Goal: Book appointment/travel/reservation

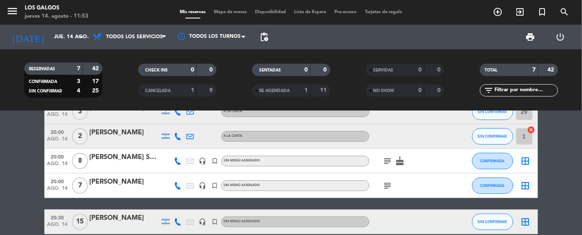
scroll to position [93, 0]
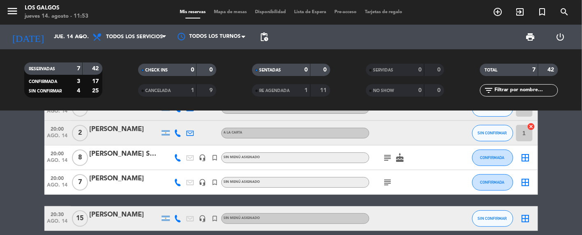
click at [496, 13] on icon "add_circle_outline" at bounding box center [498, 12] width 10 height 10
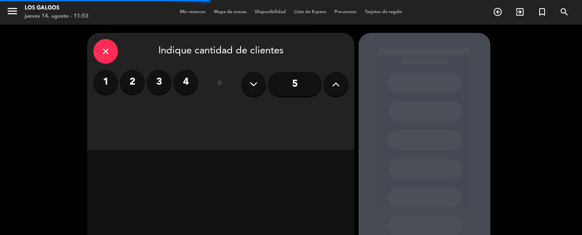
click at [159, 81] on label "3" at bounding box center [159, 82] width 25 height 25
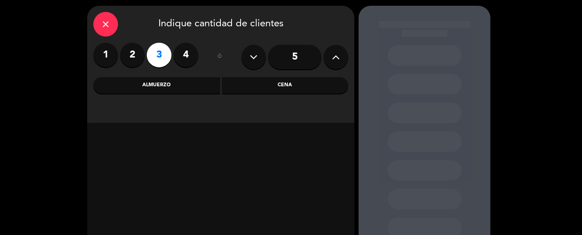
scroll to position [28, 0]
click at [197, 81] on div "Almuerzo" at bounding box center [156, 85] width 127 height 16
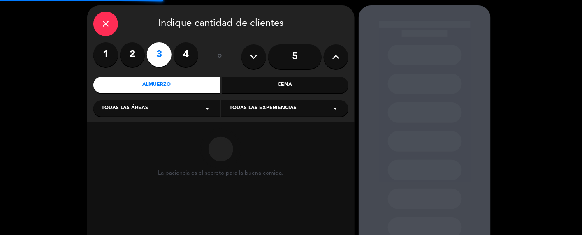
click at [174, 110] on div "Todas las áreas arrow_drop_down" at bounding box center [156, 108] width 127 height 16
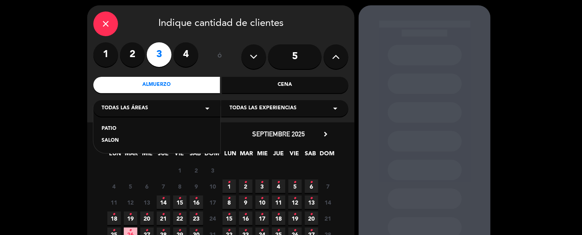
click at [142, 140] on div "SALON" at bounding box center [157, 141] width 111 height 8
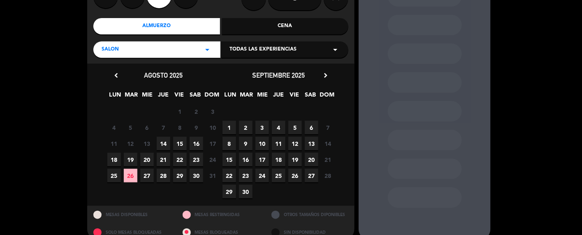
scroll to position [87, 0]
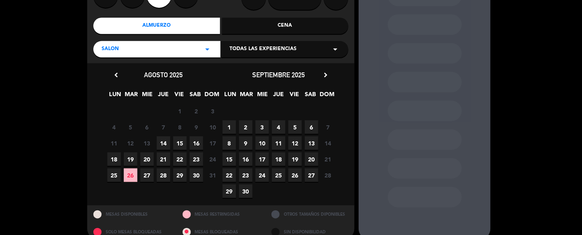
click at [166, 145] on span "14" at bounding box center [164, 144] width 14 height 14
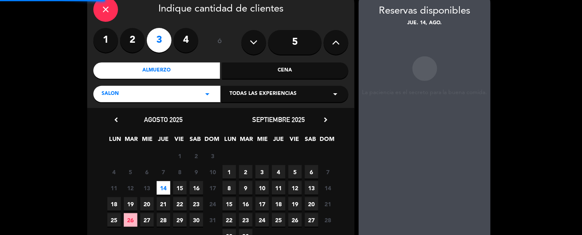
scroll to position [33, 0]
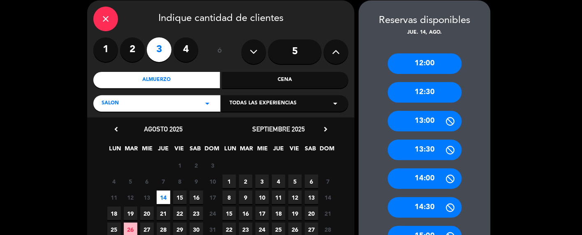
click at [272, 80] on div "Cena" at bounding box center [285, 80] width 127 height 16
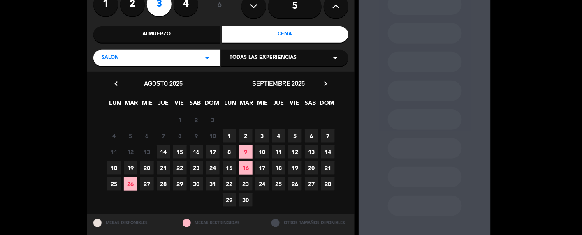
scroll to position [88, 0]
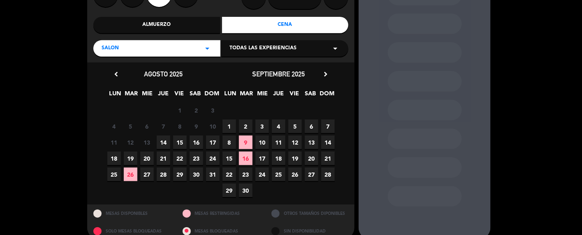
click at [159, 145] on span "14" at bounding box center [164, 143] width 14 height 14
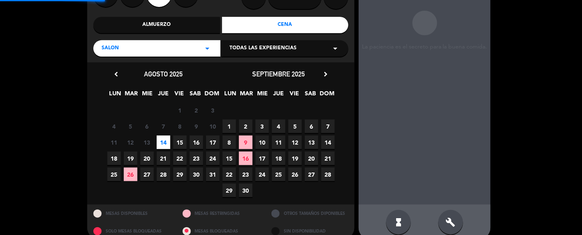
scroll to position [33, 0]
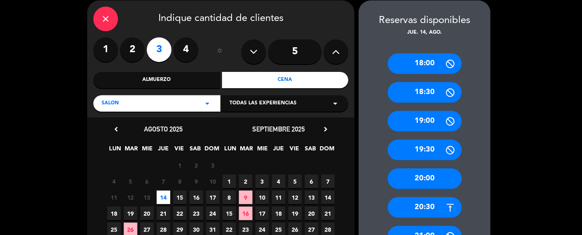
click at [425, 211] on div "20:30" at bounding box center [425, 208] width 74 height 21
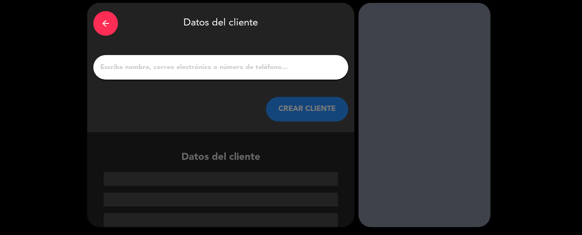
click at [206, 75] on div at bounding box center [220, 67] width 255 height 25
click at [206, 74] on div at bounding box center [220, 67] width 255 height 25
click at [212, 66] on input "1" at bounding box center [221, 68] width 243 height 12
type input "G"
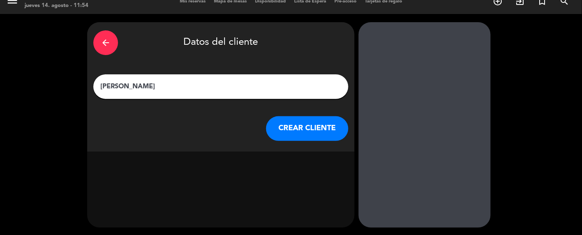
scroll to position [11, 0]
type input "[PERSON_NAME]"
click at [319, 130] on button "CREAR CLIENTE" at bounding box center [307, 128] width 82 height 25
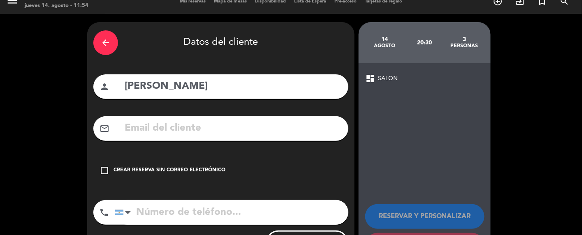
click at [131, 172] on div "Crear reserva sin correo electrónico" at bounding box center [170, 171] width 112 height 8
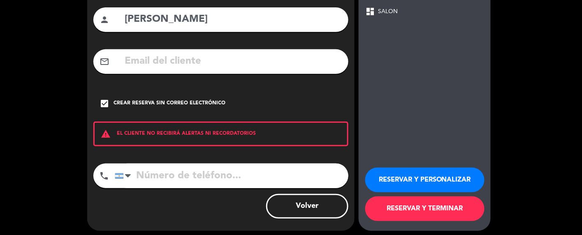
scroll to position [81, 0]
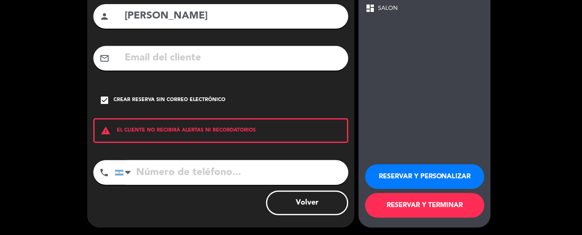
click at [425, 203] on button "RESERVAR Y TERMINAR" at bounding box center [424, 205] width 119 height 25
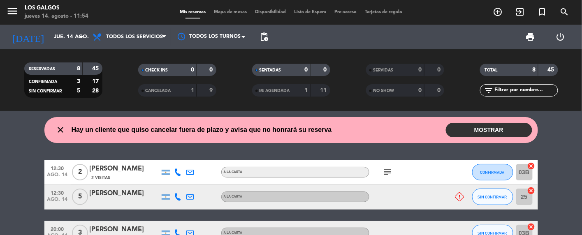
click at [509, 128] on button "MOSTRAR" at bounding box center [489, 130] width 86 height 14
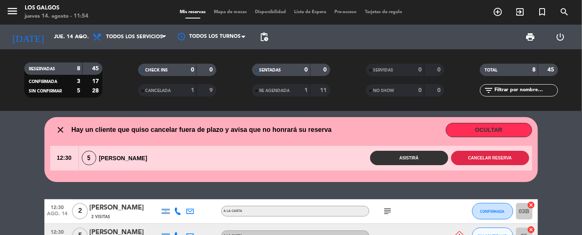
click at [493, 158] on button "Cancelar reserva" at bounding box center [490, 158] width 78 height 14
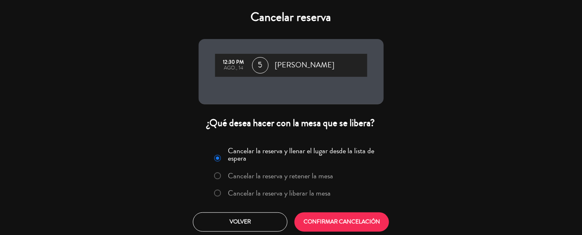
click at [252, 192] on label "Cancelar la reserva y liberar la mesa" at bounding box center [279, 193] width 103 height 7
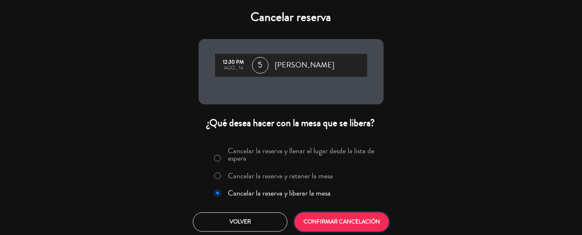
click at [326, 222] on button "CONFIRMAR CANCELACIÓN" at bounding box center [342, 222] width 95 height 19
